Goal: Task Accomplishment & Management: Manage account settings

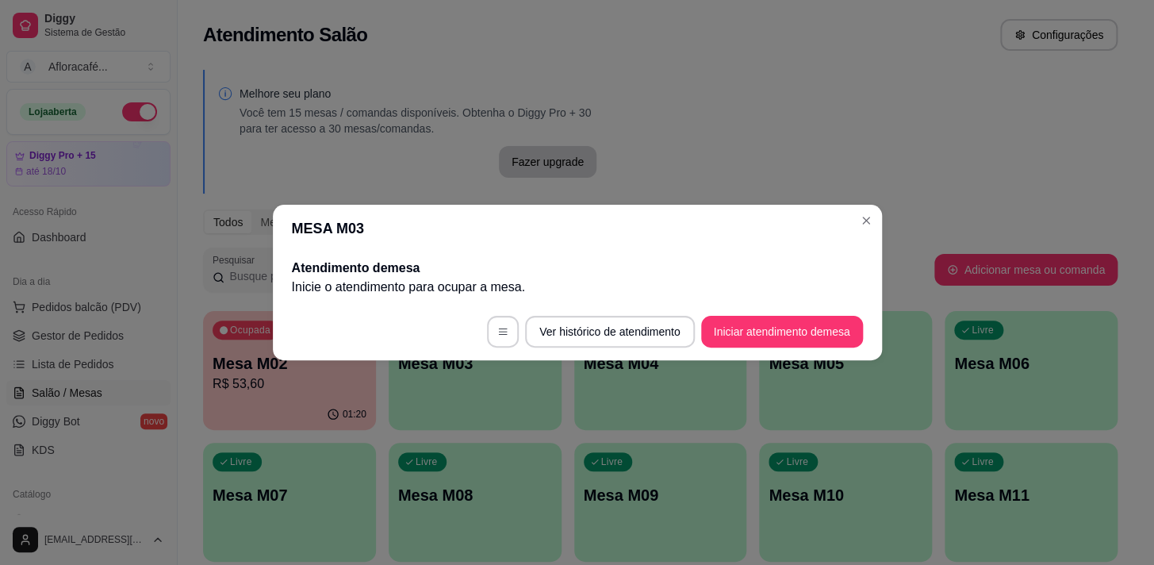
drag, startPoint x: 837, startPoint y: 309, endPoint x: 837, endPoint y: 320, distance: 11.1
click at [837, 310] on footer "Ver histórico de atendimento Iniciar atendimento de mesa" at bounding box center [577, 331] width 609 height 57
click at [836, 320] on button "Iniciar atendimento de mesa" at bounding box center [782, 332] width 162 height 32
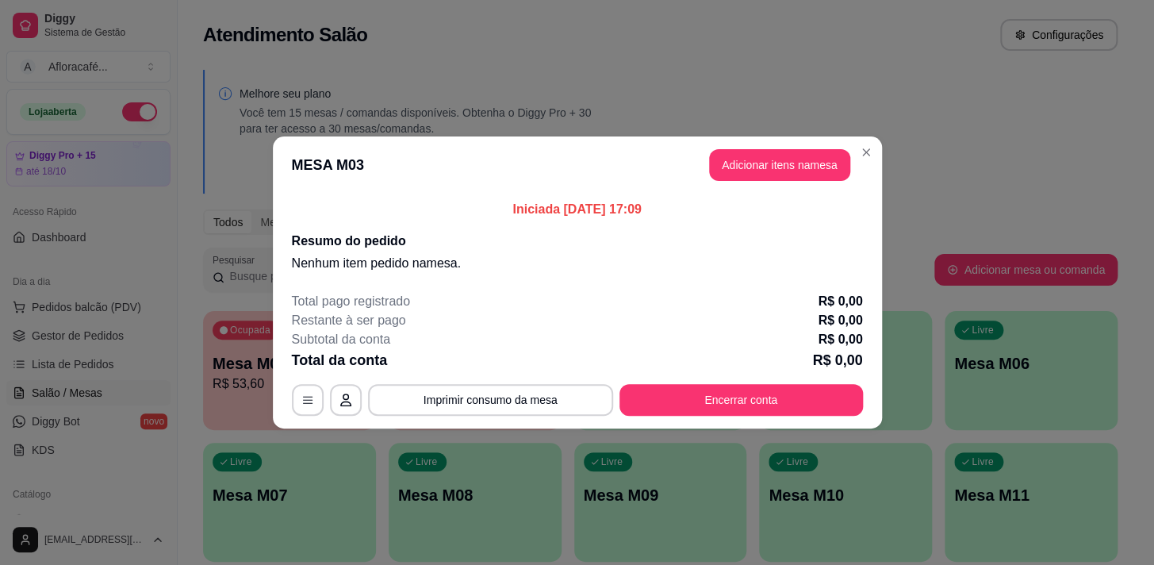
click at [808, 148] on header "MESA M03 Adicionar itens na mesa" at bounding box center [577, 164] width 609 height 57
click at [816, 161] on button "Adicionar itens na mesa" at bounding box center [779, 165] width 136 height 31
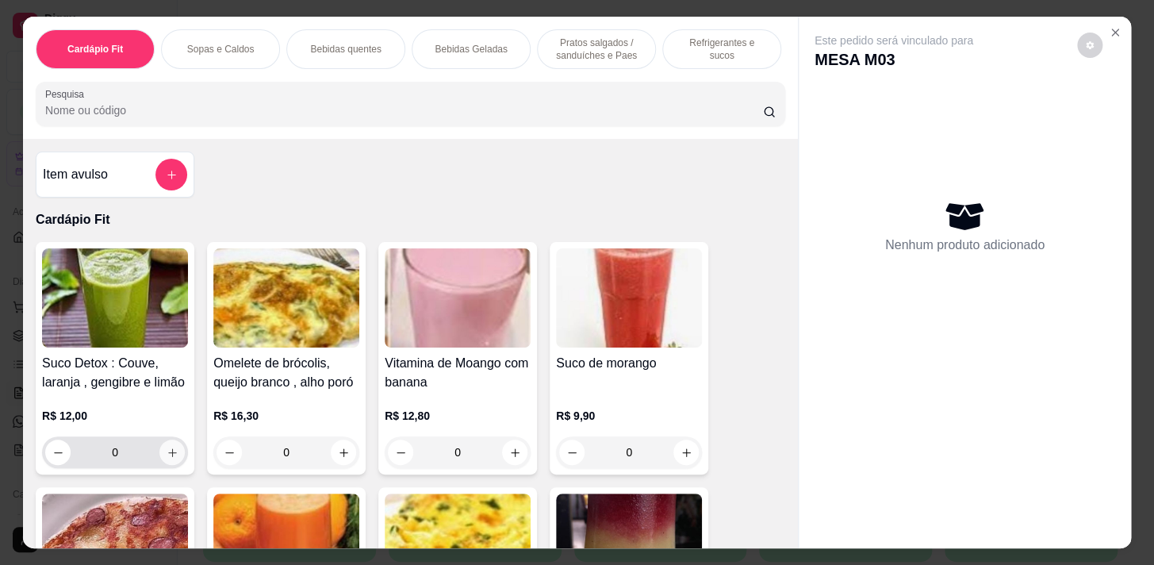
click at [167, 454] on icon "increase-product-quantity" at bounding box center [173, 452] width 12 height 12
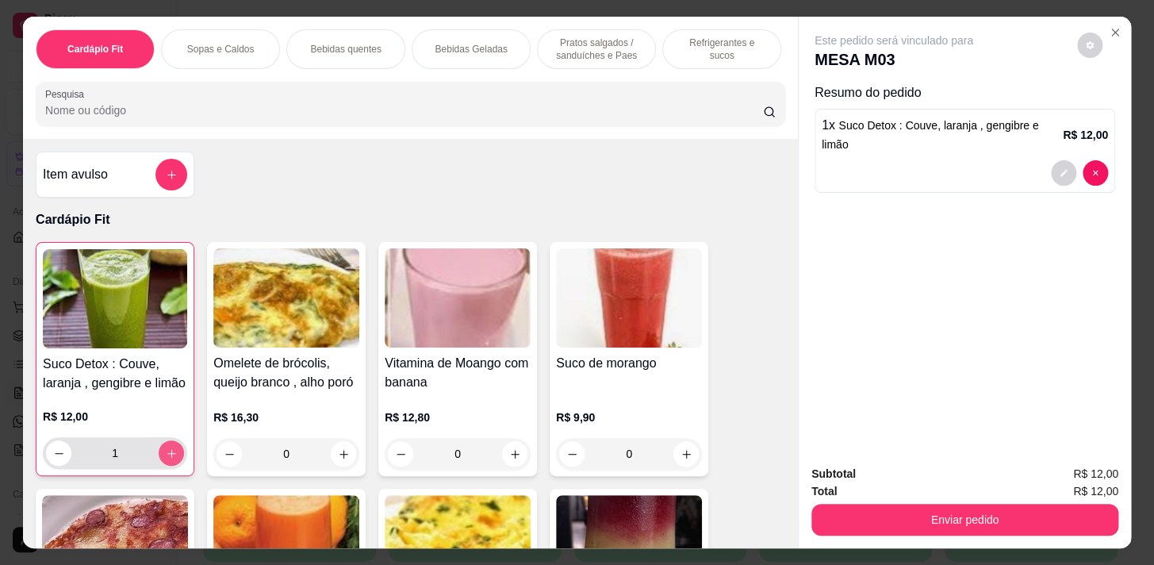
type input "1"
click at [563, 47] on p "Pratos salgados / sanduíches e Paes" at bounding box center [596, 48] width 92 height 25
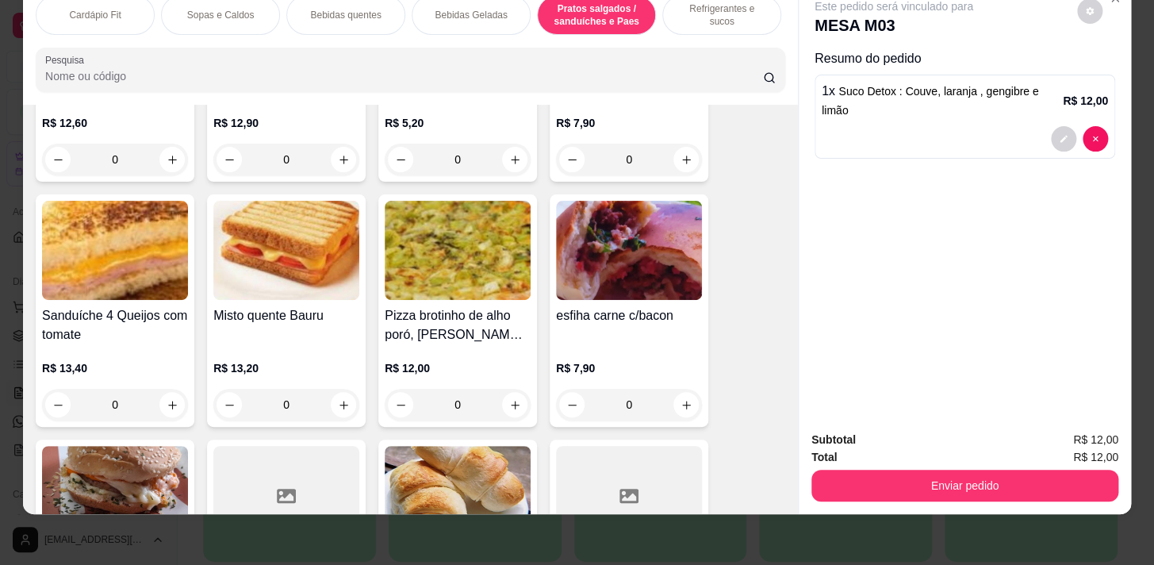
scroll to position [6730, 0]
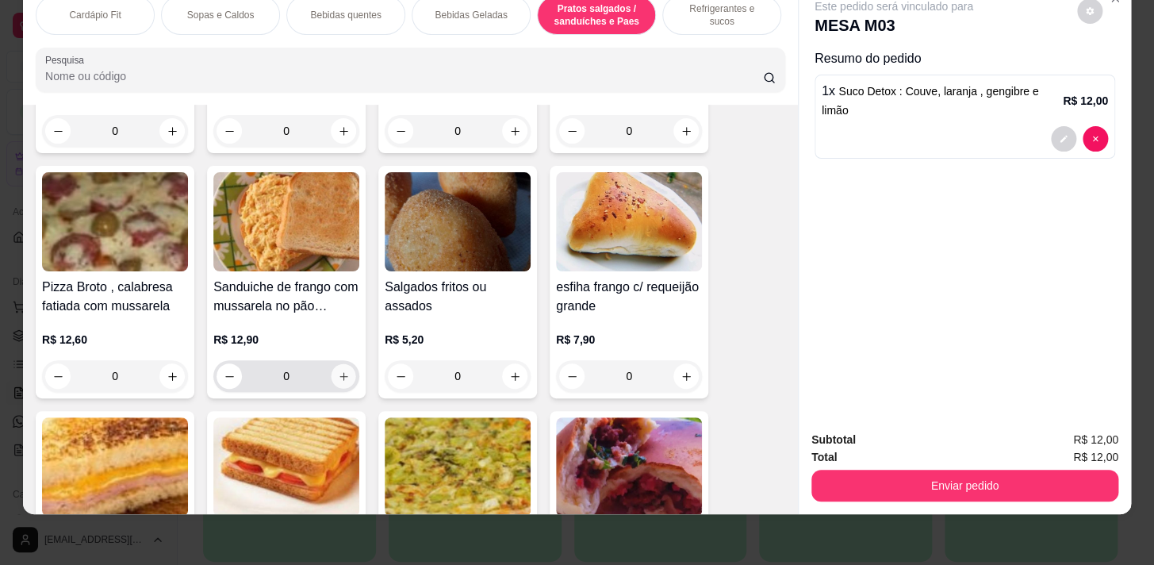
click at [342, 371] on icon "increase-product-quantity" at bounding box center [344, 376] width 12 height 12
type input "1"
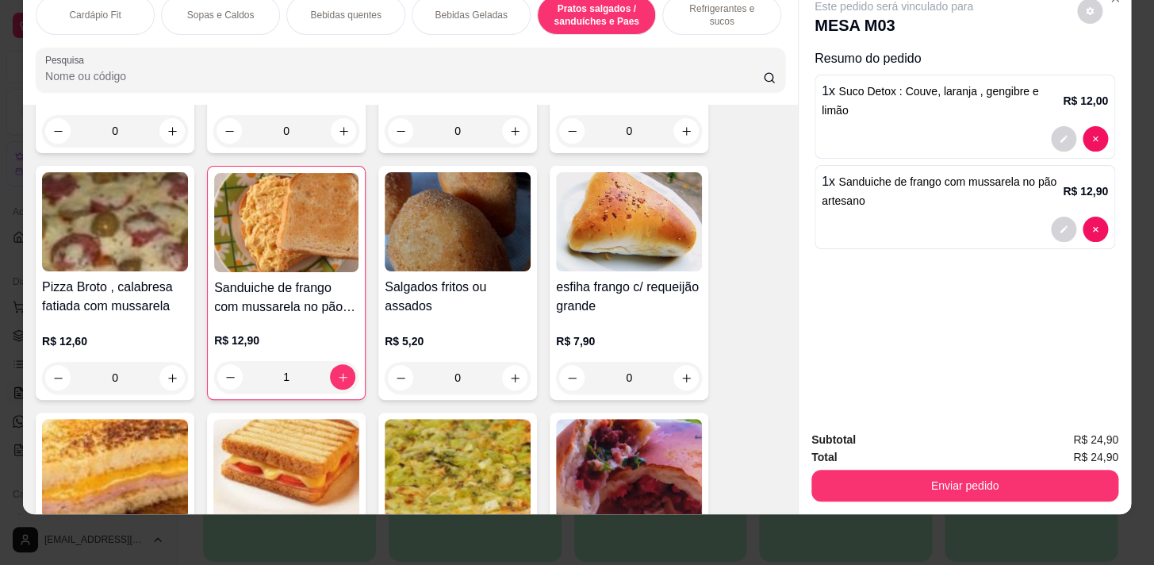
click at [1125, 484] on div "Subtotal R$ 24,90 Total R$ 24,90 Enviar pedido" at bounding box center [965, 466] width 332 height 96
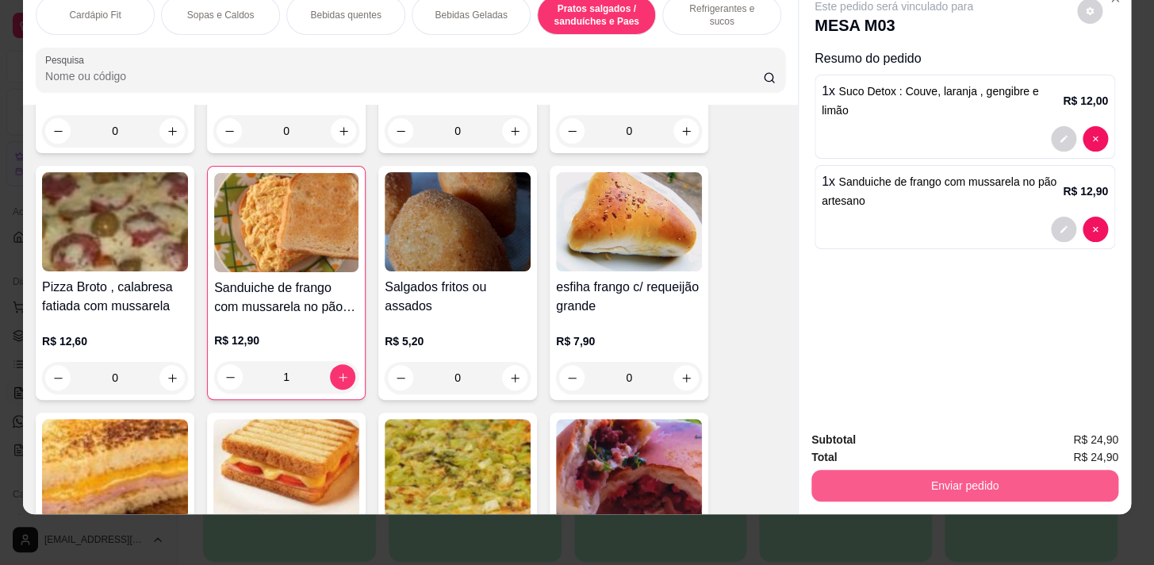
click at [1086, 473] on button "Enviar pedido" at bounding box center [964, 485] width 307 height 32
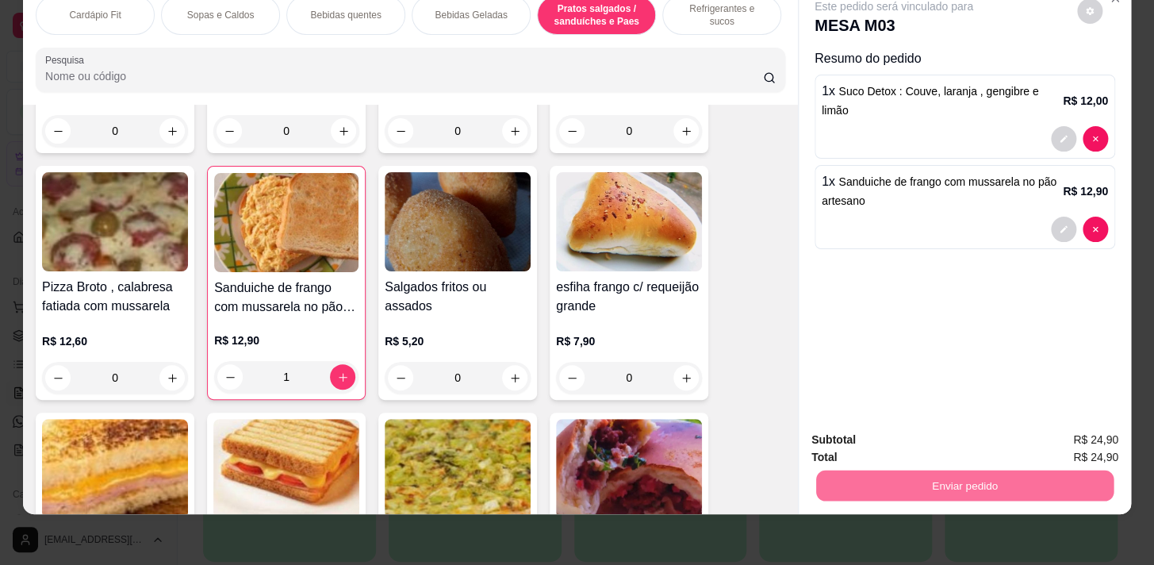
click at [1060, 423] on button "Enviar pedido" at bounding box center [1078, 436] width 90 height 30
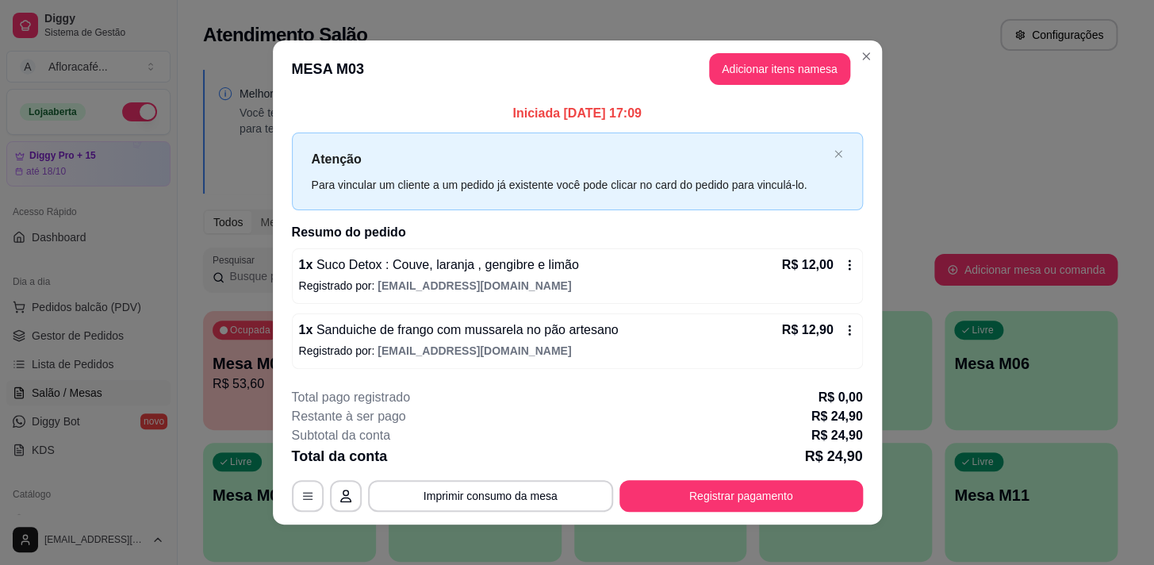
scroll to position [10, 0]
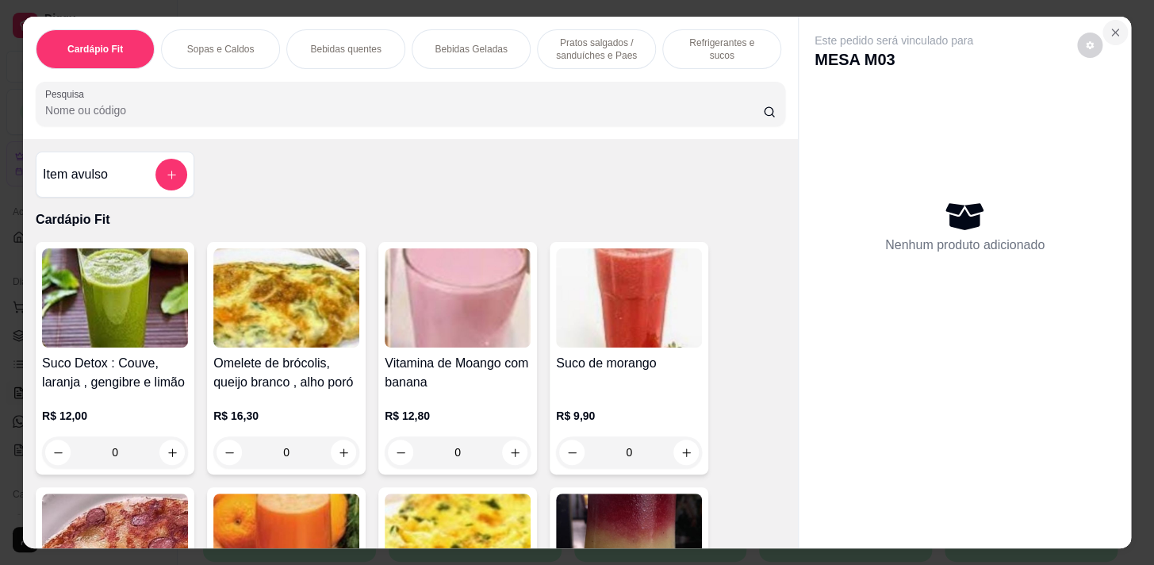
click at [1109, 26] on icon "Close" at bounding box center [1115, 32] width 13 height 13
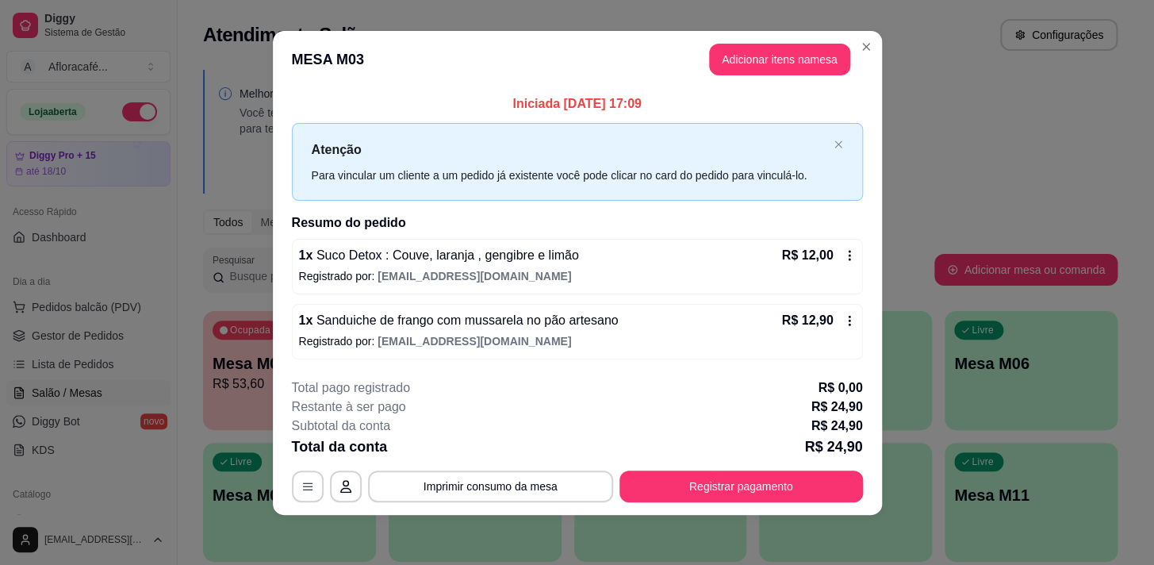
click at [759, 511] on footer "**********" at bounding box center [577, 440] width 609 height 149
click at [761, 492] on button "Registrar pagamento" at bounding box center [740, 486] width 243 height 32
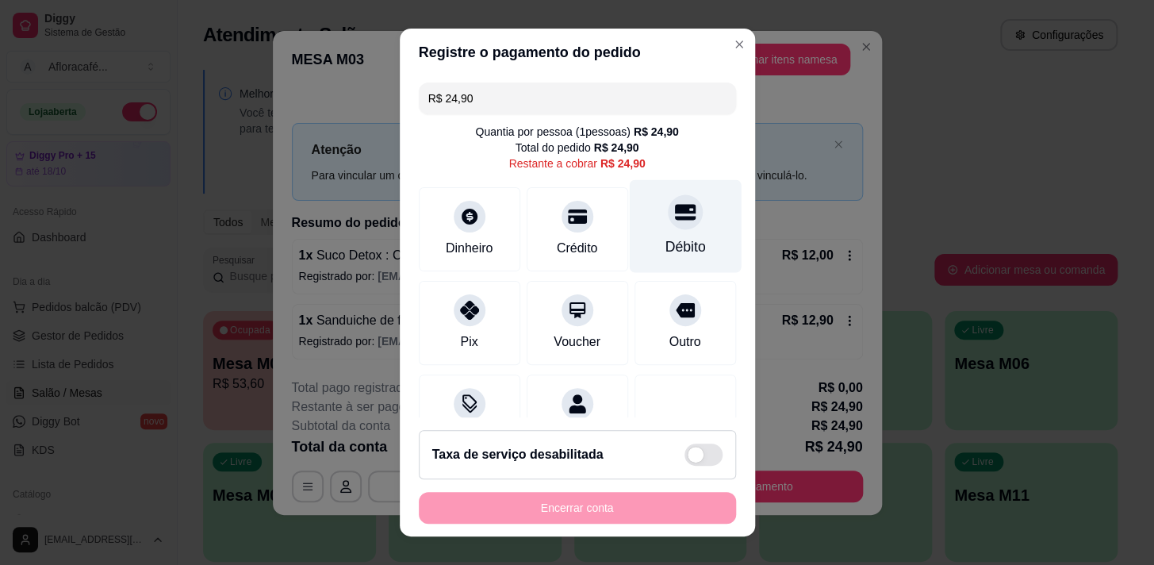
click at [674, 228] on div "Débito" at bounding box center [685, 225] width 112 height 93
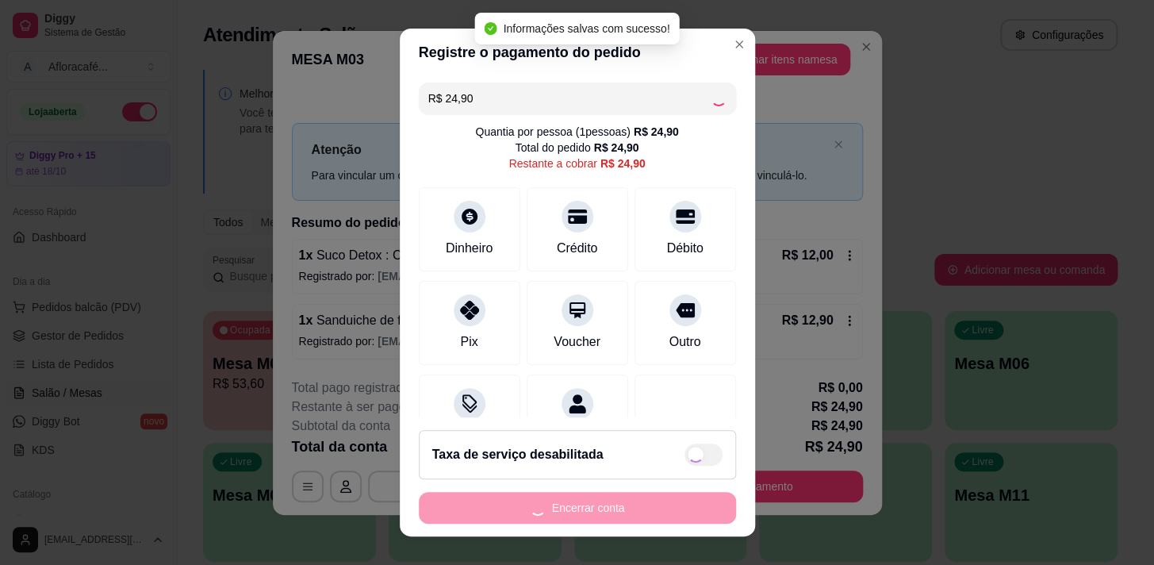
type input "R$ 0,00"
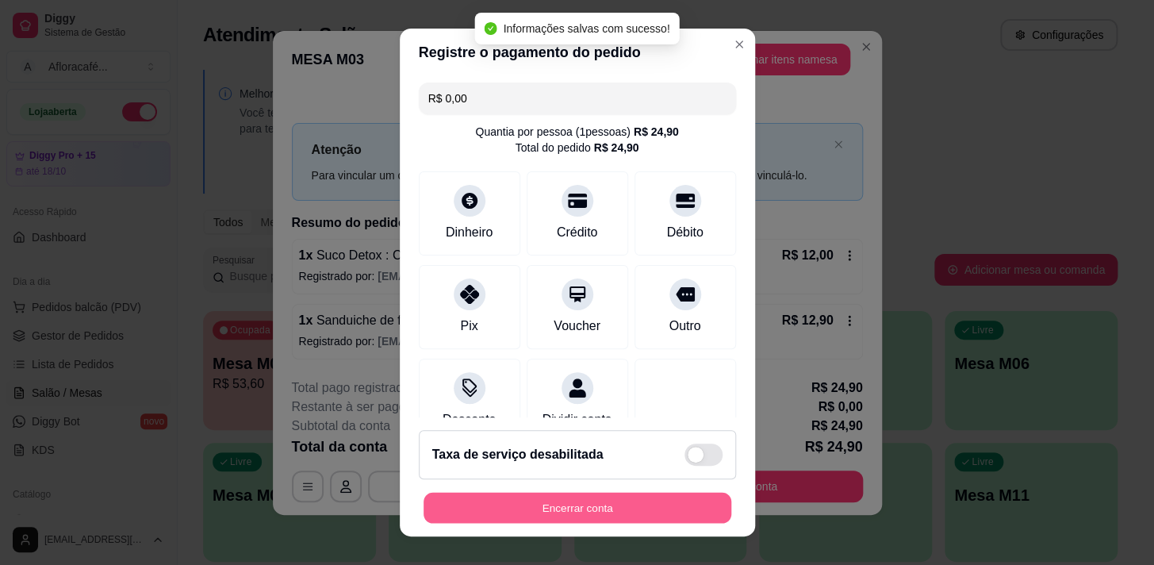
click at [640, 511] on button "Encerrar conta" at bounding box center [577, 507] width 308 height 31
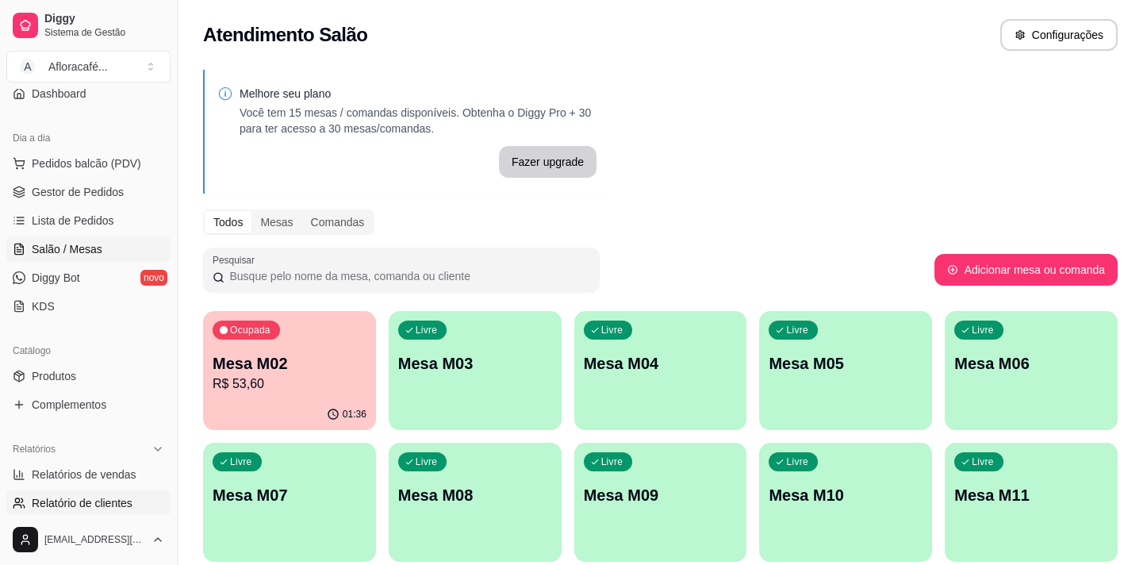
scroll to position [216, 0]
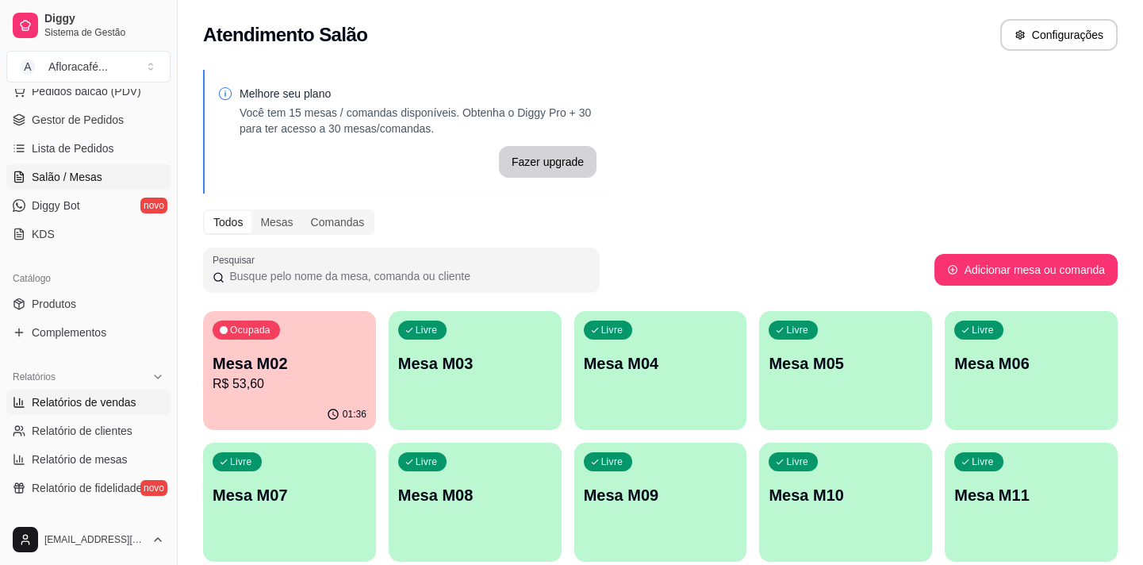
click at [103, 402] on span "Relatórios de vendas" at bounding box center [84, 402] width 105 height 16
